Goal: Task Accomplishment & Management: Use online tool/utility

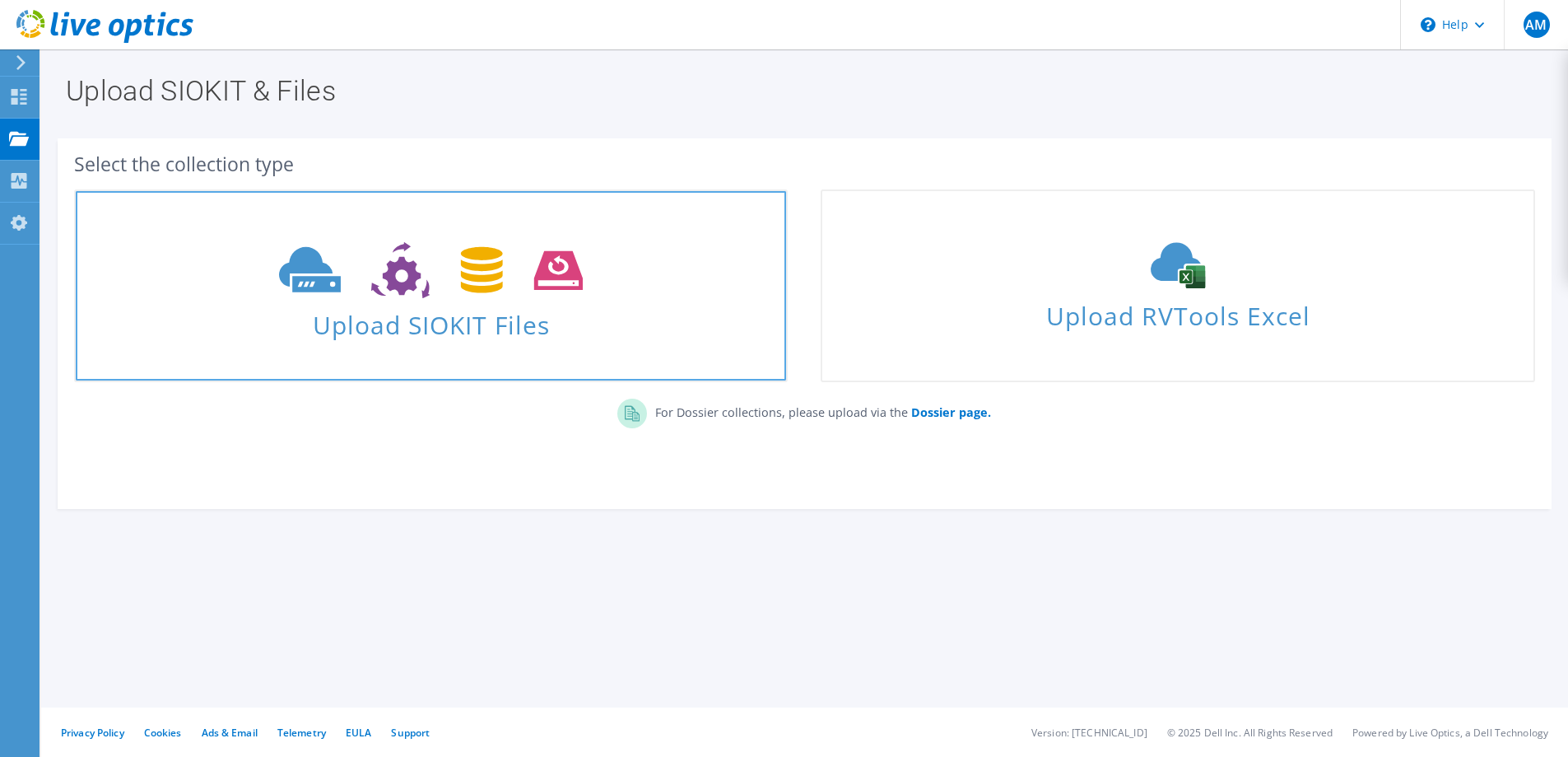
click at [471, 326] on span "Upload SIOKIT Files" at bounding box center [431, 319] width 710 height 35
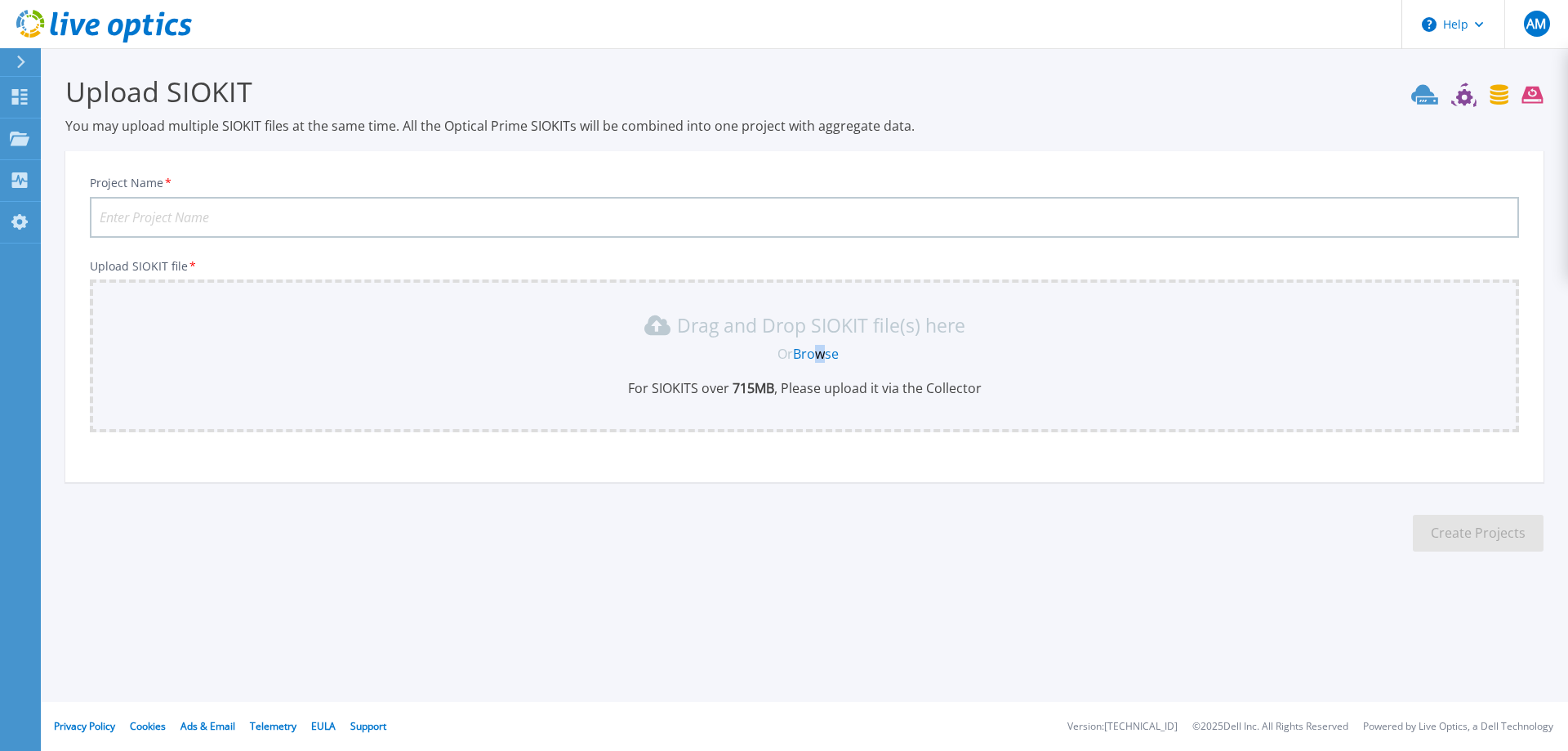
click at [826, 356] on link "Browse" at bounding box center [815, 353] width 46 height 18
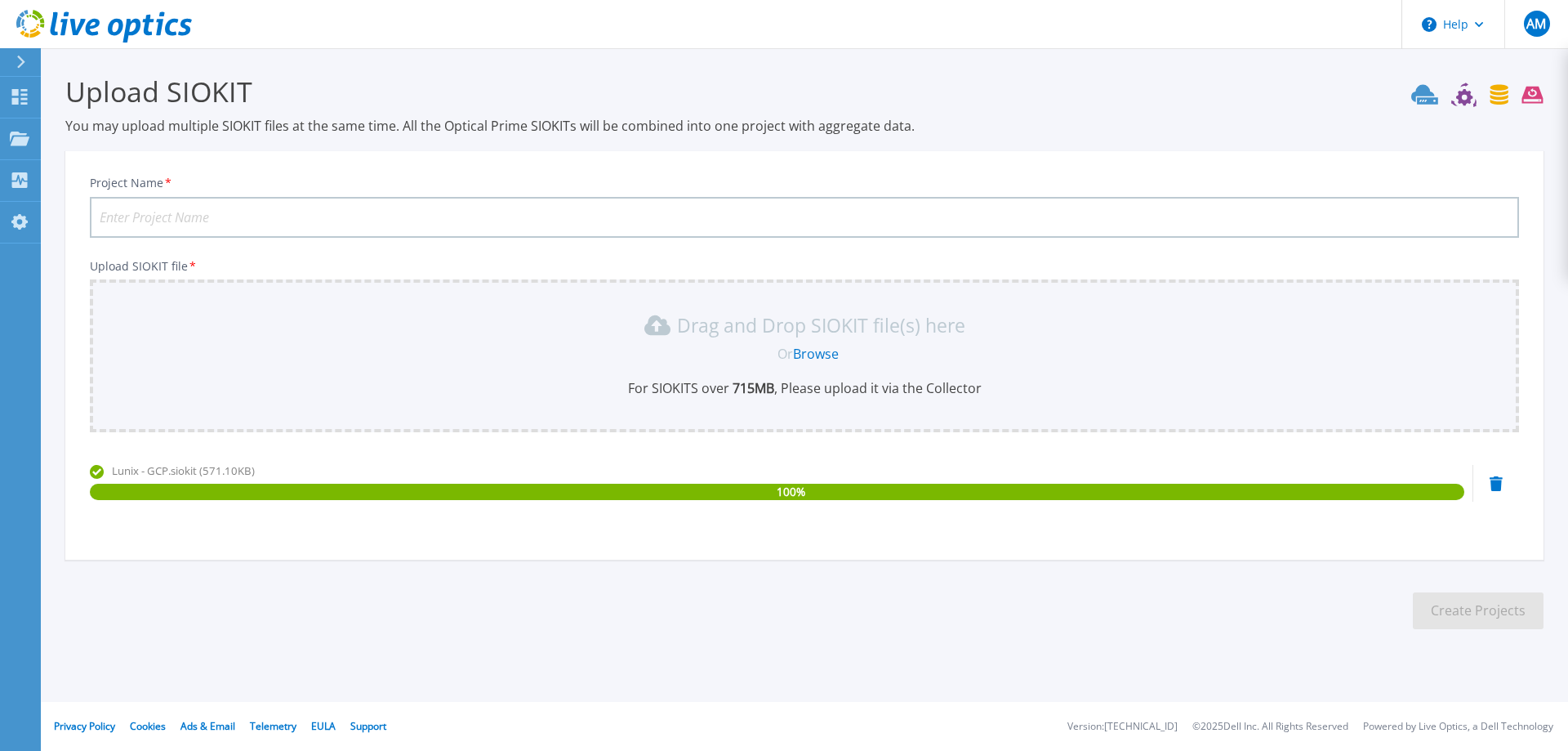
click at [247, 219] on input "Project Name *" at bounding box center [804, 217] width 1429 height 40
type input "GCP - Lunix"
click at [1479, 607] on button "Create Projects" at bounding box center [1478, 610] width 131 height 37
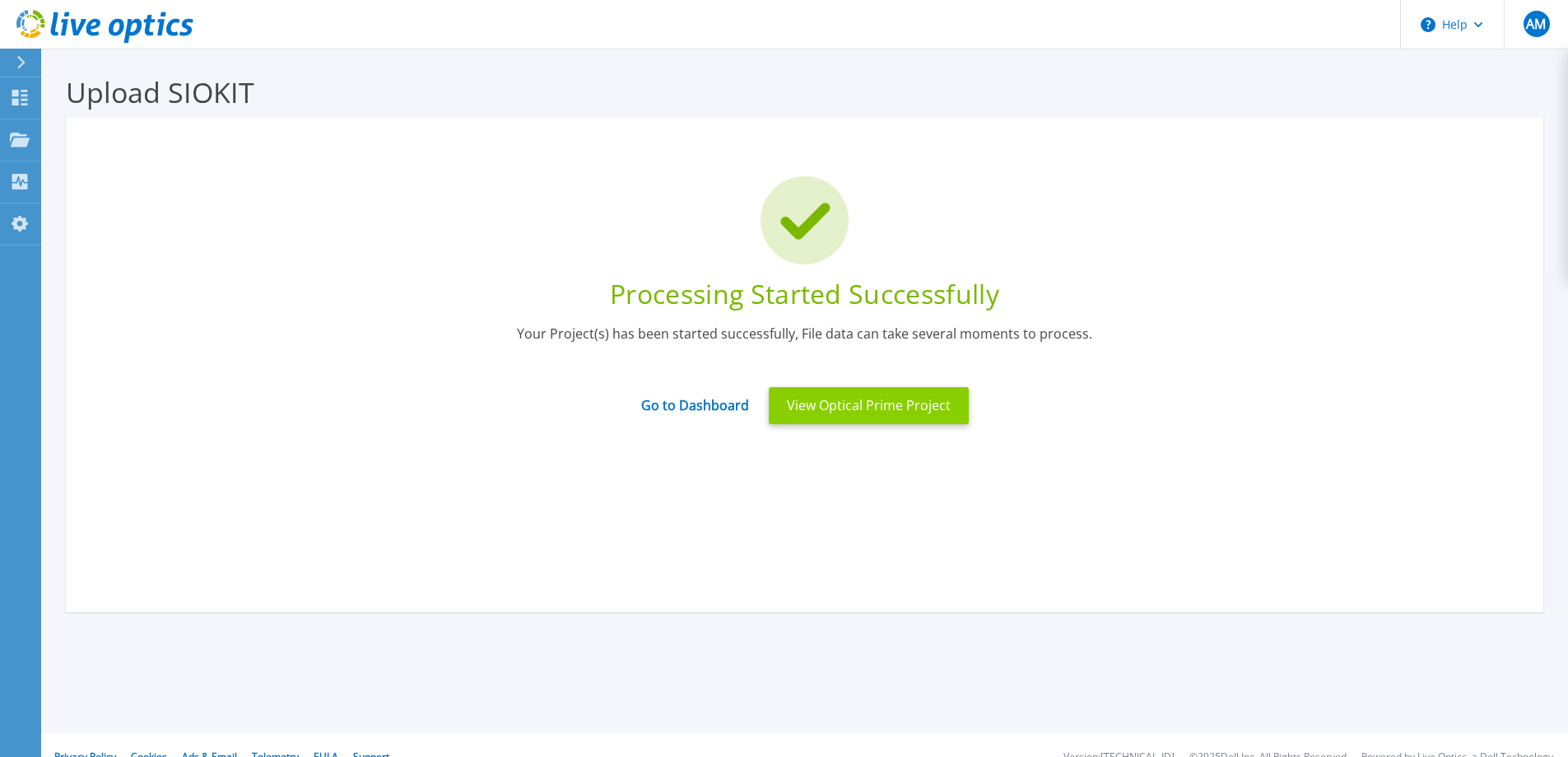
click at [826, 409] on button "View Optical Prime Project" at bounding box center [868, 406] width 200 height 37
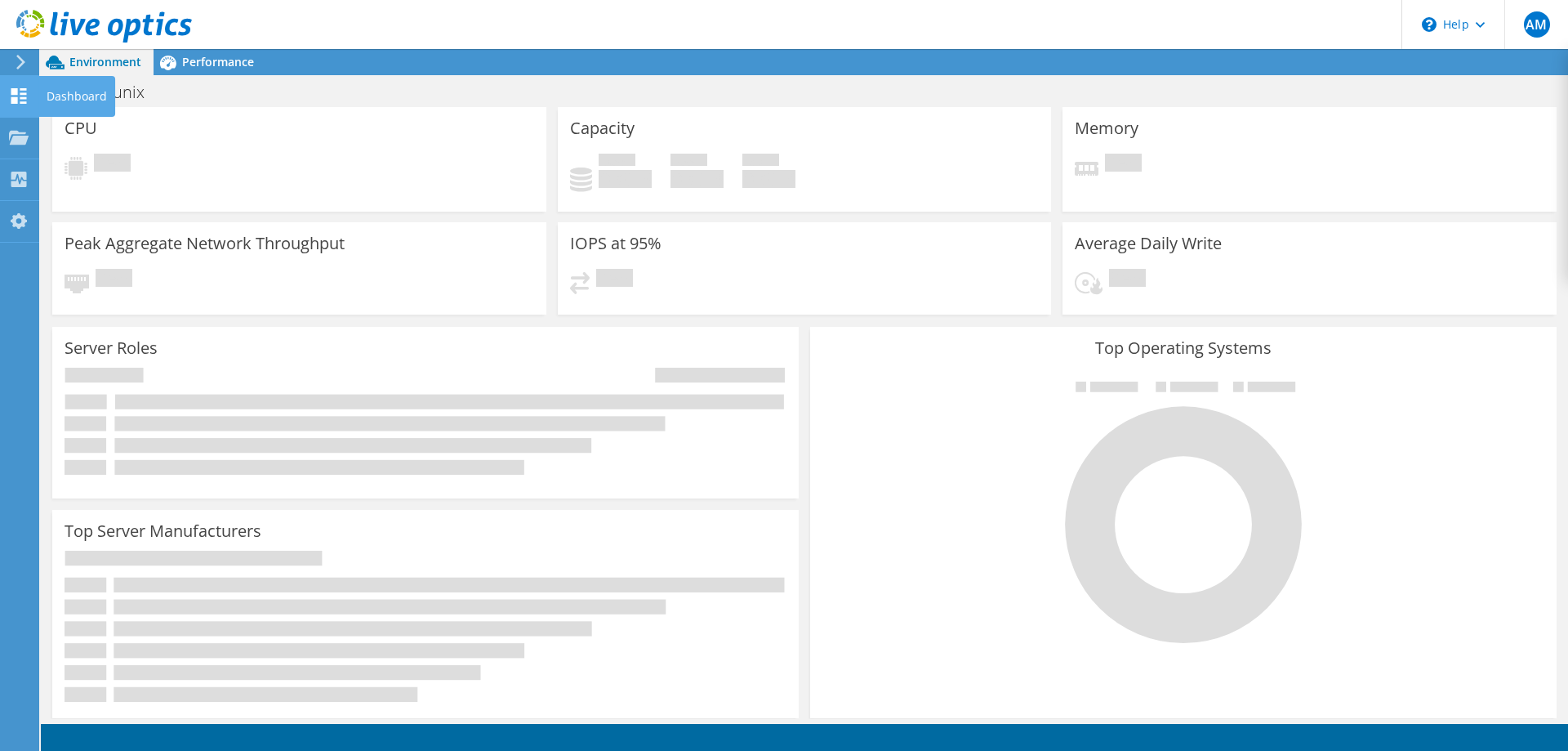
click at [17, 96] on icon at bounding box center [19, 96] width 20 height 16
click at [74, 93] on div "Dashboard" at bounding box center [77, 96] width 77 height 40
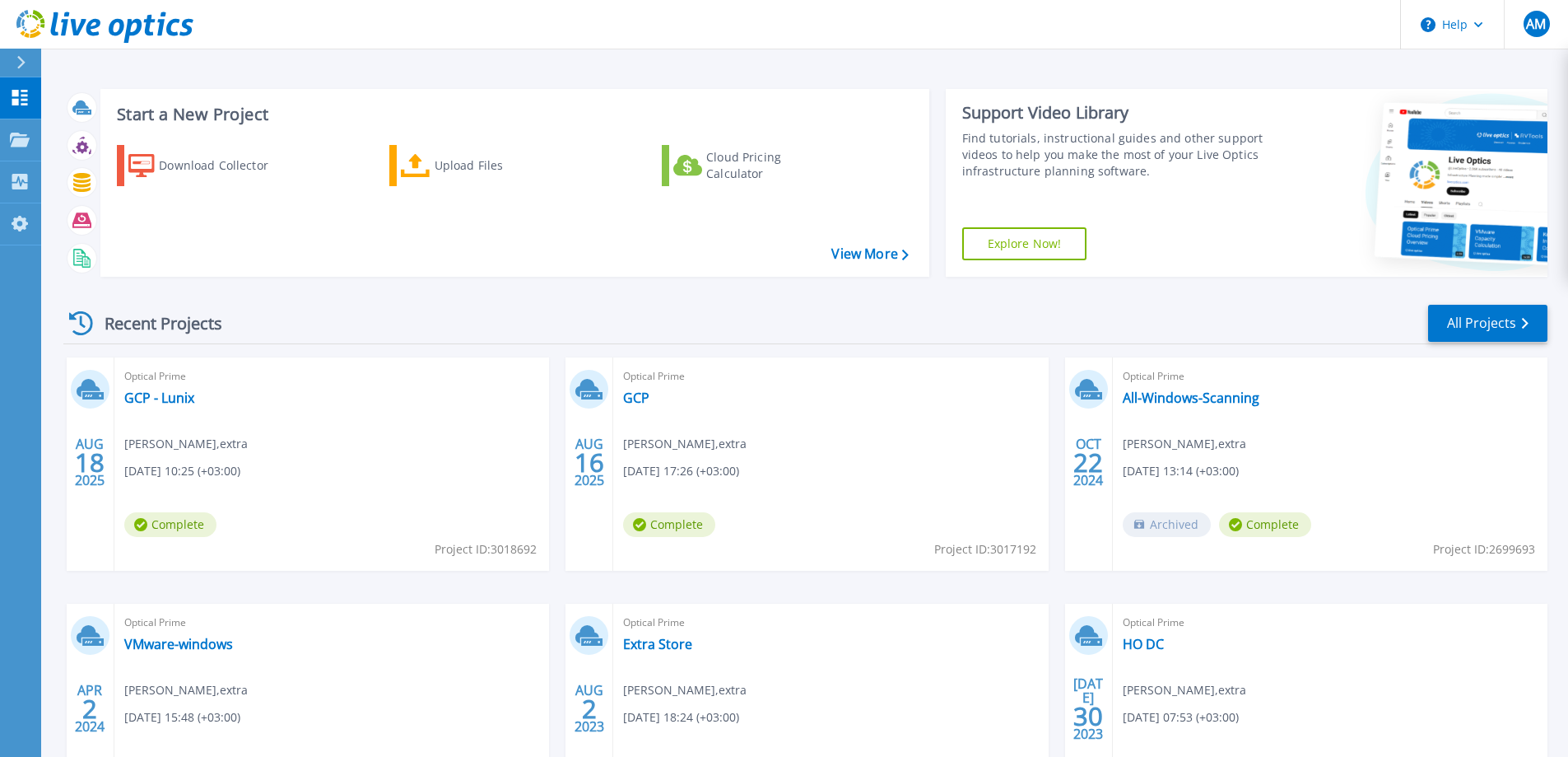
click at [331, 459] on div "Optical Prime GCP - Lunix Abduljabar Mohsen , extra 08/18/2025, 10:25 (+03:00) …" at bounding box center [331, 463] width 435 height 213
click at [156, 394] on link "GCP - Lunix" at bounding box center [159, 397] width 70 height 16
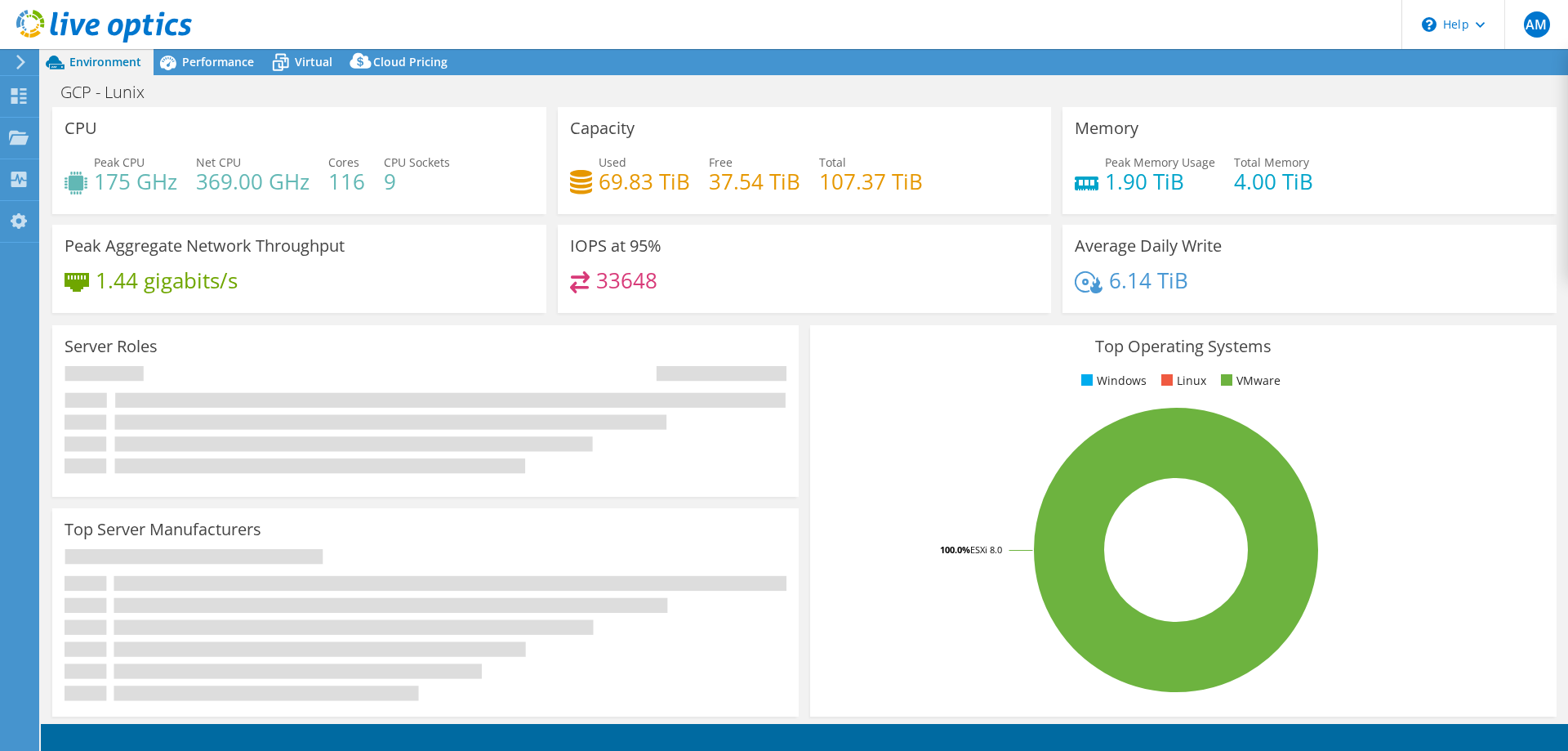
select select "USD"
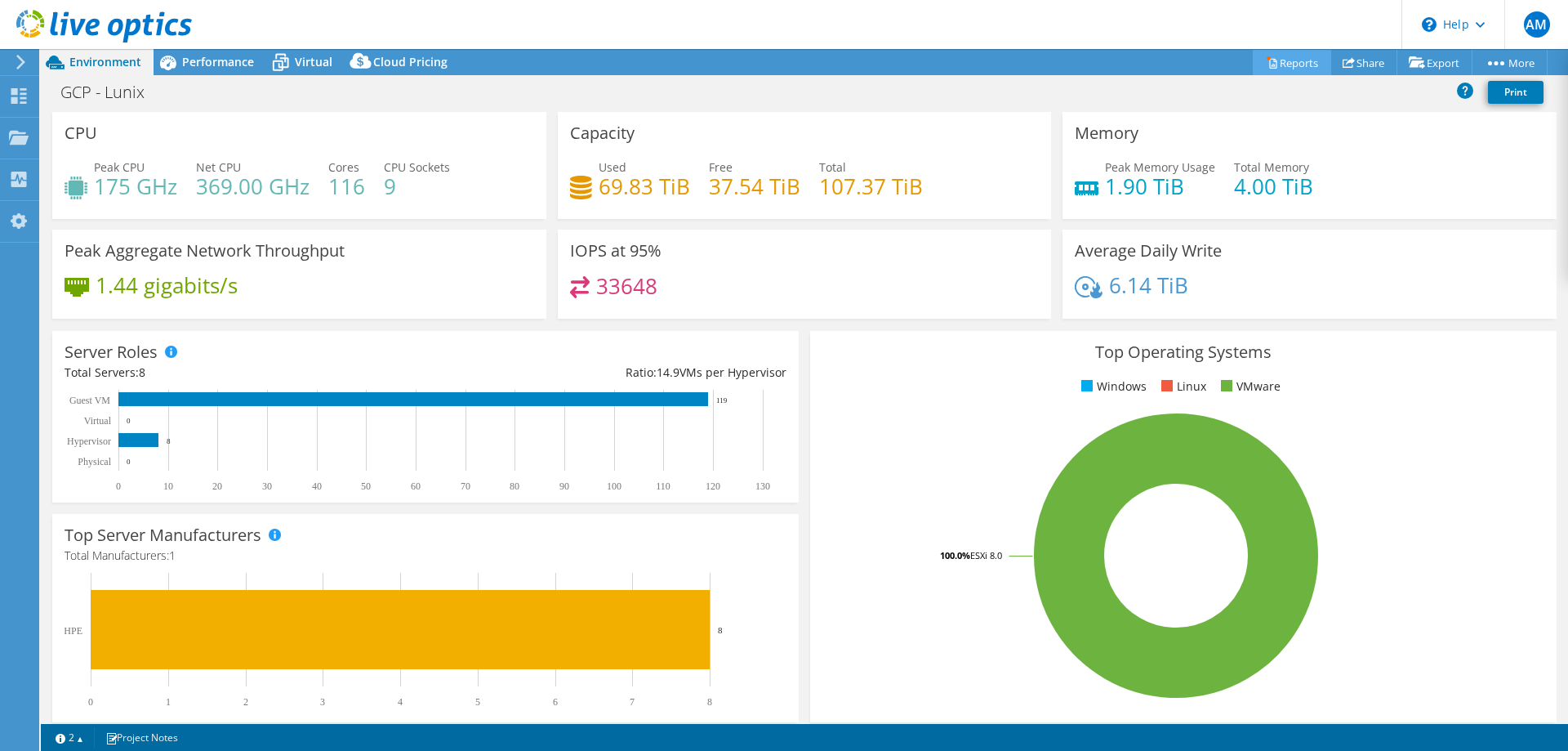
click at [1284, 74] on link "Reports" at bounding box center [1292, 62] width 78 height 25
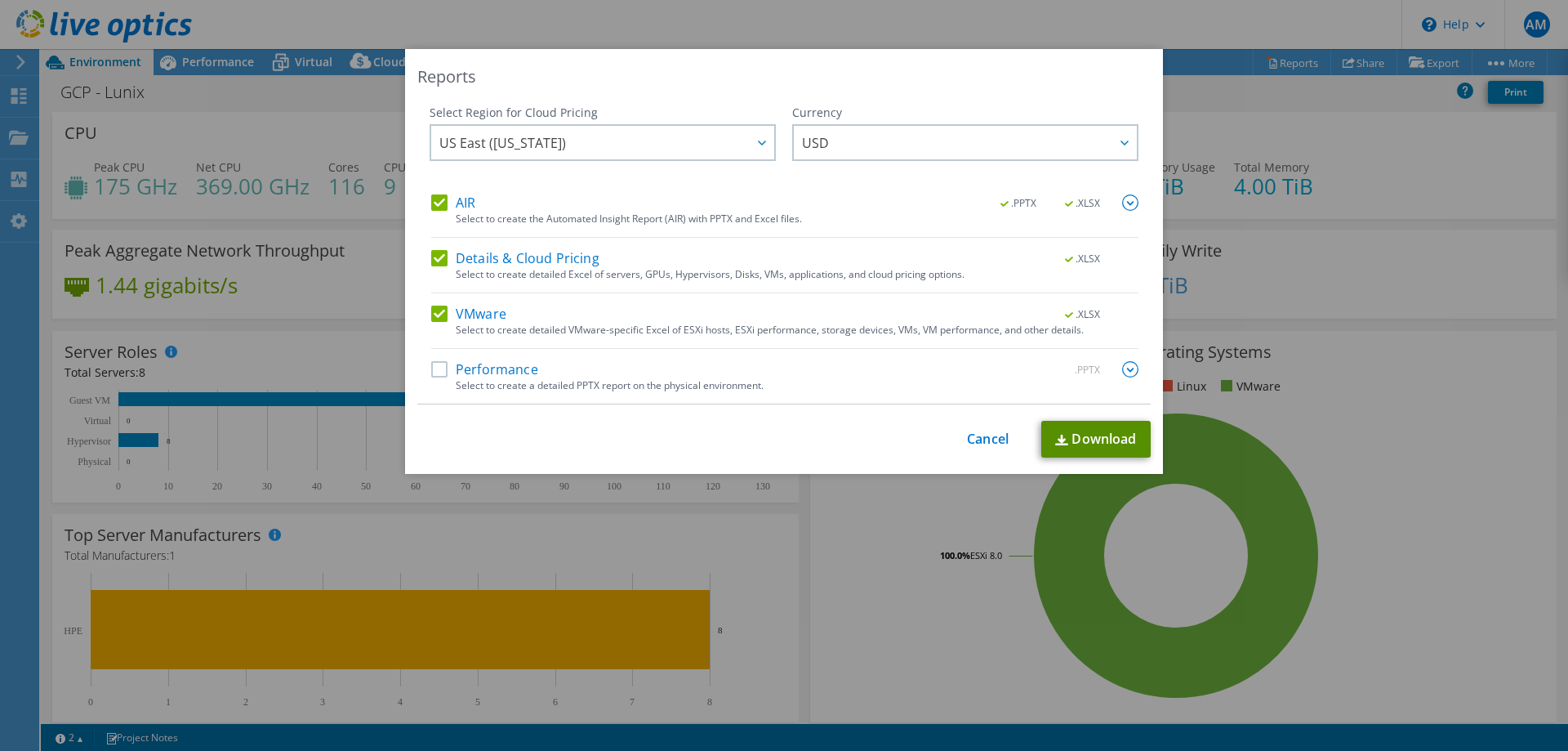
click at [1086, 447] on link "Download" at bounding box center [1095, 439] width 109 height 37
click at [992, 437] on link "Cancel" at bounding box center [987, 439] width 41 height 16
